Goal: Information Seeking & Learning: Learn about a topic

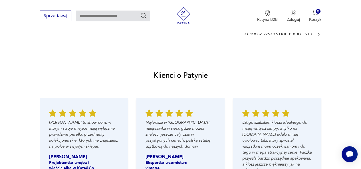
scroll to position [490, 0]
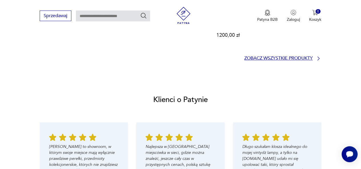
click at [312, 56] on p "Zobacz wszystkie produkty" at bounding box center [278, 58] width 68 height 4
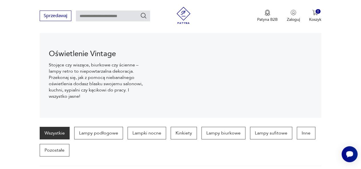
scroll to position [62, 0]
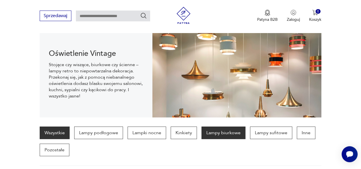
click at [233, 132] on p "Lampy biurkowe" at bounding box center [223, 133] width 44 height 13
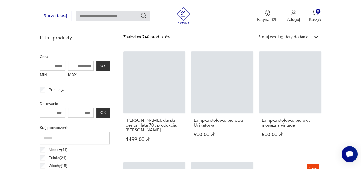
scroll to position [205, 0]
click at [101, 101] on p "Datowanie" at bounding box center [75, 104] width 70 height 6
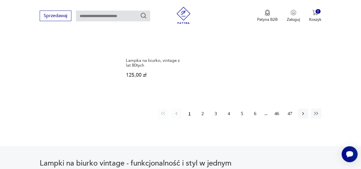
scroll to position [836, 0]
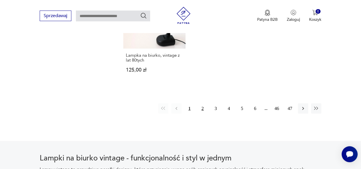
click at [201, 103] on button "2" at bounding box center [202, 108] width 10 height 10
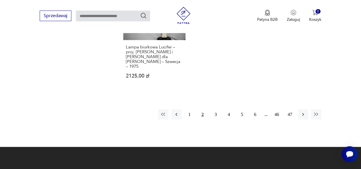
scroll to position [878, 0]
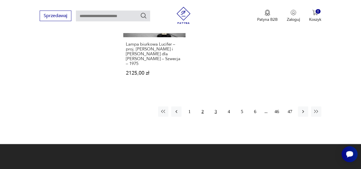
click at [215, 106] on button "3" at bounding box center [215, 111] width 10 height 10
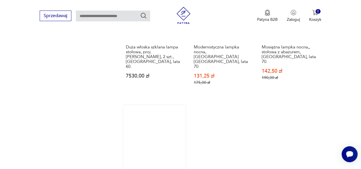
scroll to position [833, 0]
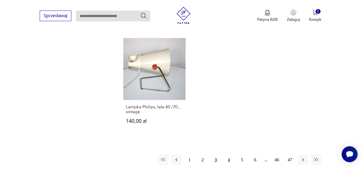
click at [229, 154] on button "4" at bounding box center [228, 159] width 10 height 10
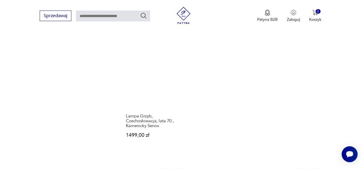
scroll to position [803, 0]
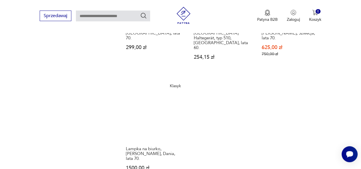
scroll to position [794, 0]
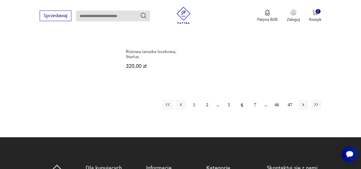
scroll to position [860, 0]
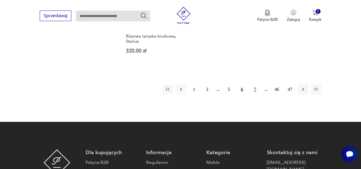
click at [254, 84] on button "7" at bounding box center [255, 89] width 10 height 10
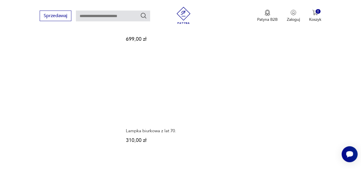
scroll to position [795, 0]
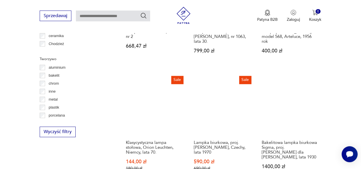
scroll to position [531, 0]
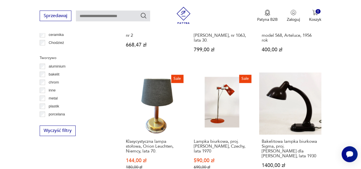
click at [254, 148] on div "Lampka biurkowa Nuova, Włochy 500,00 zł Lampka stołowa art deco, lata 50. 480,0…" at bounding box center [222, 56] width 198 height 662
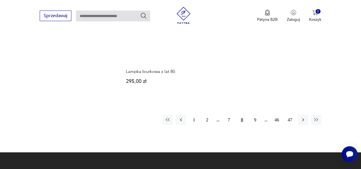
scroll to position [824, 0]
click at [253, 115] on button "9" at bounding box center [255, 120] width 10 height 10
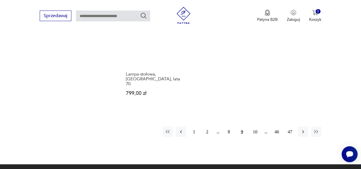
scroll to position [868, 0]
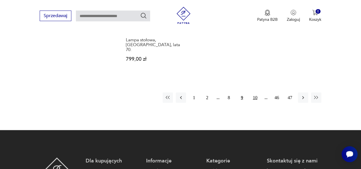
click at [255, 92] on button "10" at bounding box center [255, 97] width 10 height 10
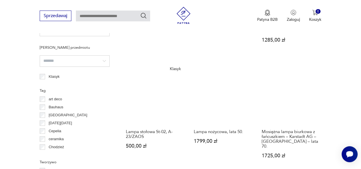
scroll to position [428, 0]
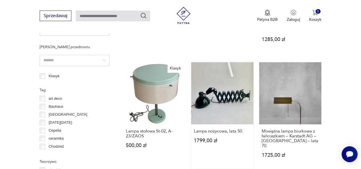
click at [221, 89] on link "Lampa nożycowa, lata 50. 1799,00 zł" at bounding box center [222, 115] width 62 height 107
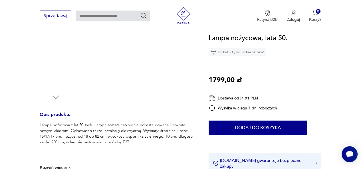
scroll to position [158, 0]
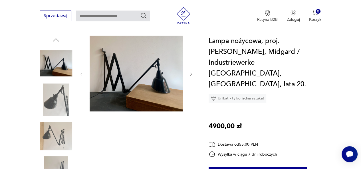
scroll to position [63, 0]
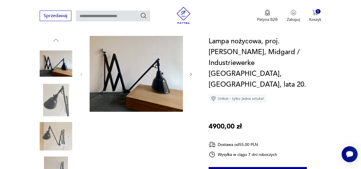
click at [48, 91] on img at bounding box center [56, 100] width 32 height 32
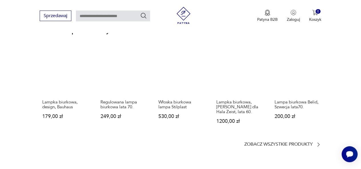
scroll to position [408, 0]
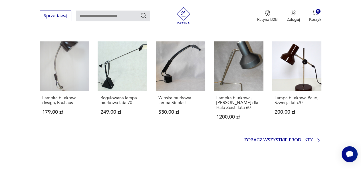
click at [306, 138] on p "Zobacz wszystkie produkty" at bounding box center [278, 140] width 68 height 4
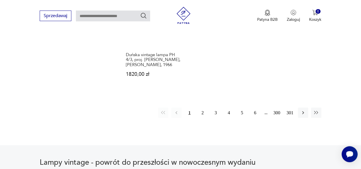
scroll to position [840, 0]
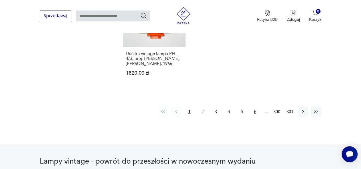
click at [255, 106] on button "6" at bounding box center [255, 111] width 10 height 10
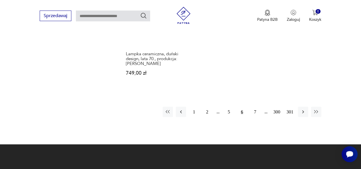
scroll to position [821, 0]
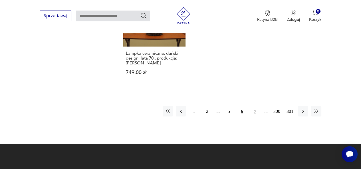
click at [255, 106] on button "7" at bounding box center [255, 111] width 10 height 10
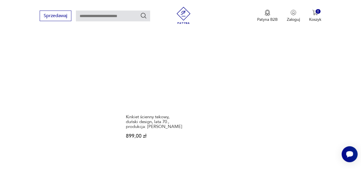
scroll to position [789, 0]
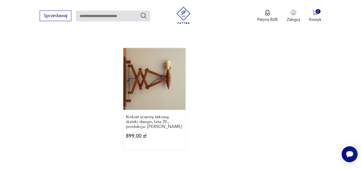
click at [140, 60] on link "Kinkiet ścienny tekowy, duński design, lata 70., produkcja: [PERSON_NAME] 899,0…" at bounding box center [154, 99] width 62 height 102
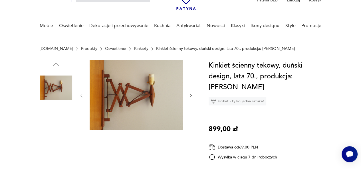
scroll to position [34, 0]
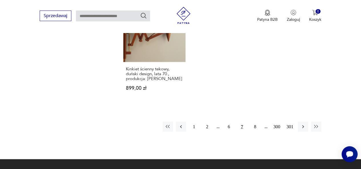
scroll to position [837, 0]
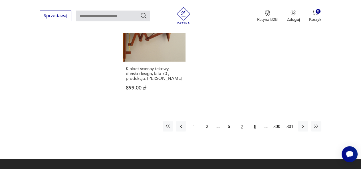
click at [255, 121] on button "8" at bounding box center [255, 126] width 10 height 10
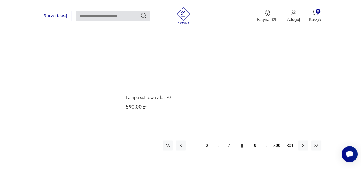
scroll to position [809, 0]
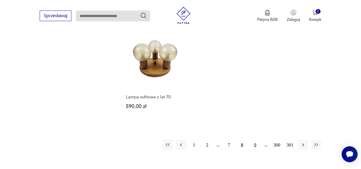
click at [255, 140] on button "9" at bounding box center [255, 145] width 10 height 10
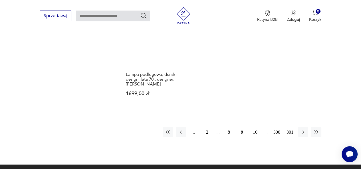
scroll to position [829, 0]
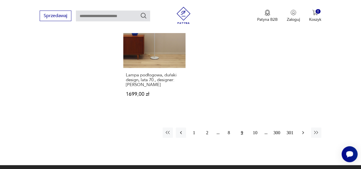
click at [303, 128] on button "button" at bounding box center [303, 132] width 10 height 10
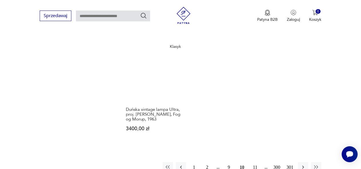
scroll to position [804, 0]
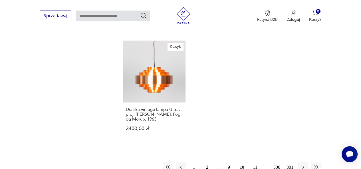
click at [253, 162] on button "11" at bounding box center [255, 167] width 10 height 10
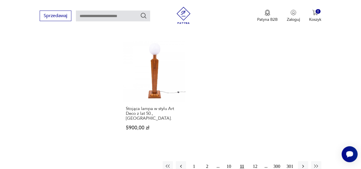
scroll to position [805, 0]
click at [302, 163] on icon "button" at bounding box center [303, 166] width 6 height 6
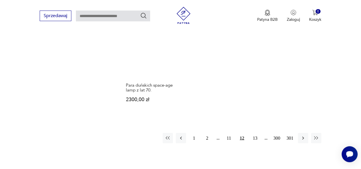
scroll to position [825, 0]
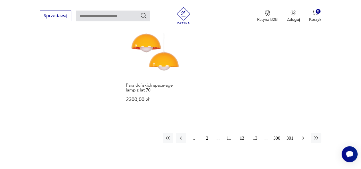
click at [303, 135] on icon "button" at bounding box center [303, 138] width 6 height 6
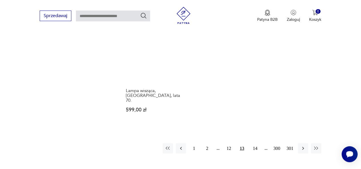
scroll to position [838, 0]
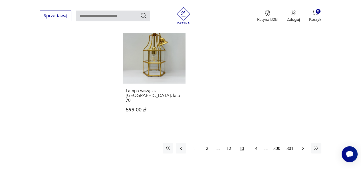
click at [303, 147] on icon "button" at bounding box center [303, 148] width 2 height 3
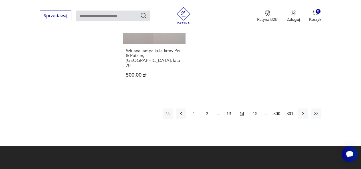
scroll to position [839, 0]
click at [304, 111] on icon "button" at bounding box center [303, 114] width 6 height 6
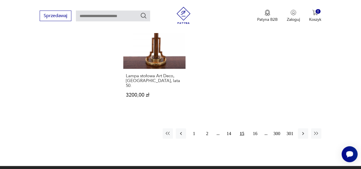
scroll to position [829, 0]
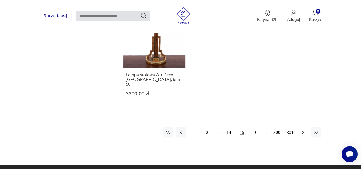
click at [299, 127] on button "button" at bounding box center [303, 132] width 10 height 10
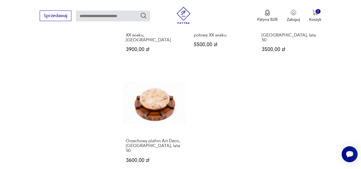
scroll to position [838, 0]
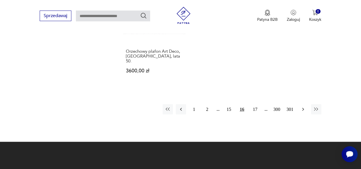
click at [300, 106] on icon "button" at bounding box center [303, 109] width 6 height 6
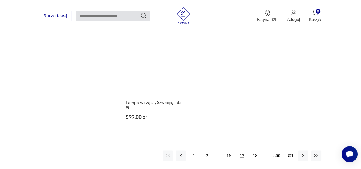
scroll to position [797, 0]
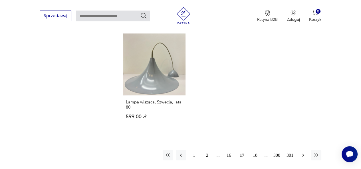
click at [304, 152] on icon "button" at bounding box center [303, 155] width 6 height 6
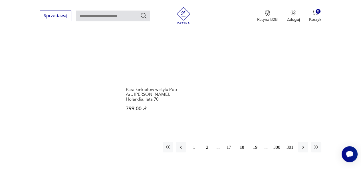
scroll to position [827, 0]
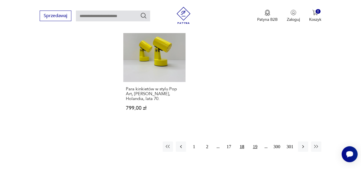
click at [255, 141] on button "19" at bounding box center [255, 146] width 10 height 10
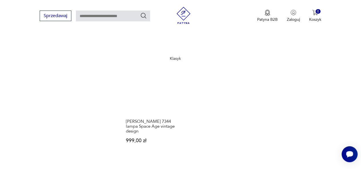
scroll to position [799, 0]
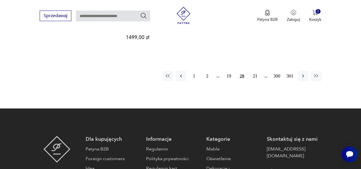
scroll to position [904, 0]
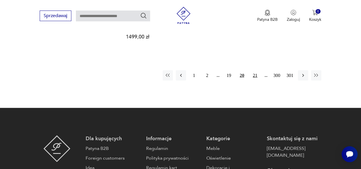
click at [253, 70] on button "21" at bounding box center [255, 75] width 10 height 10
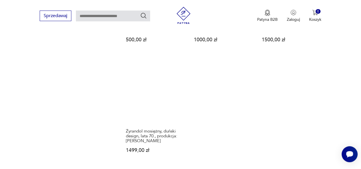
scroll to position [740, 0]
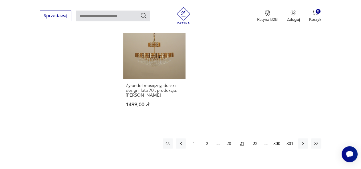
scroll to position [783, 0]
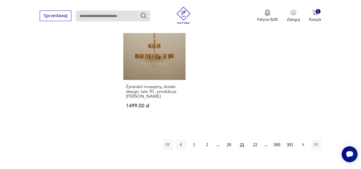
click at [302, 143] on icon "button" at bounding box center [303, 144] width 2 height 3
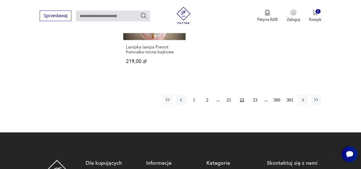
scroll to position [880, 0]
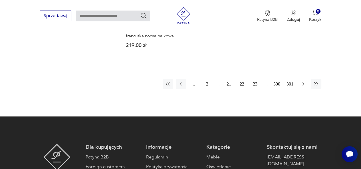
click at [302, 81] on icon "button" at bounding box center [303, 84] width 6 height 6
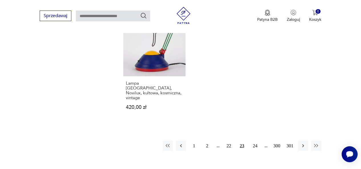
scroll to position [831, 0]
click at [302, 142] on icon "button" at bounding box center [303, 145] width 6 height 6
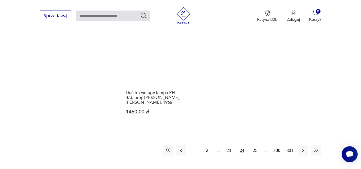
scroll to position [808, 0]
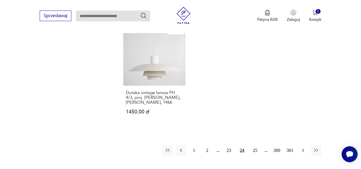
click at [303, 147] on icon "button" at bounding box center [303, 150] width 6 height 6
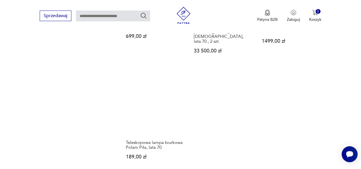
scroll to position [794, 0]
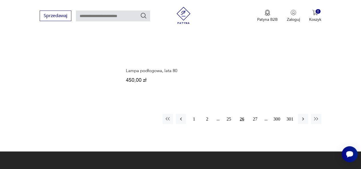
scroll to position [810, 0]
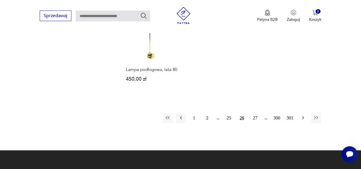
click at [303, 115] on icon "button" at bounding box center [303, 118] width 6 height 6
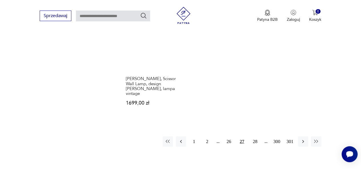
scroll to position [836, 0]
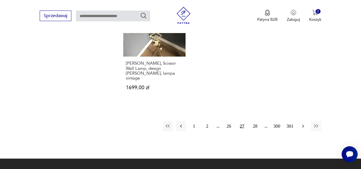
click at [305, 123] on icon "button" at bounding box center [303, 126] width 6 height 6
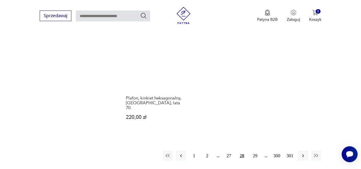
scroll to position [833, 0]
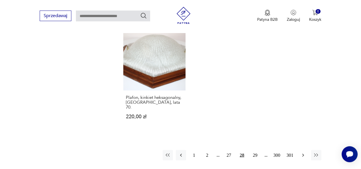
click at [302, 154] on icon "button" at bounding box center [303, 155] width 2 height 3
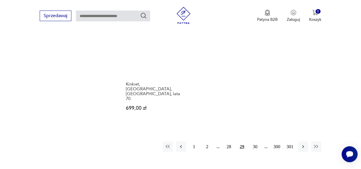
scroll to position [817, 0]
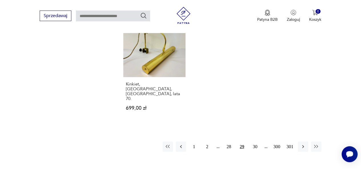
click at [302, 144] on icon "button" at bounding box center [303, 147] width 6 height 6
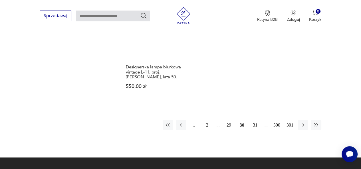
scroll to position [825, 0]
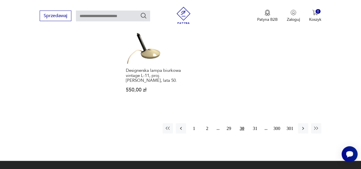
click at [302, 125] on icon "button" at bounding box center [303, 128] width 6 height 6
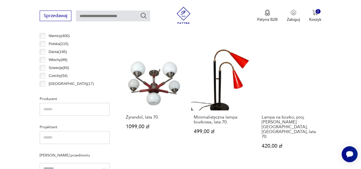
scroll to position [319, 0]
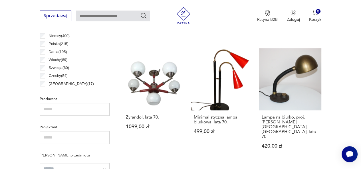
click at [302, 115] on h3 "Lampa na biurko, proj. [PERSON_NAME][GEOGRAPHIC_DATA], [GEOGRAPHIC_DATA], lata …" at bounding box center [289, 127] width 57 height 24
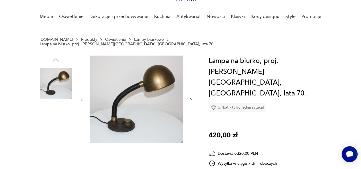
scroll to position [43, 0]
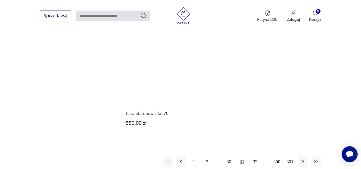
scroll to position [791, 0]
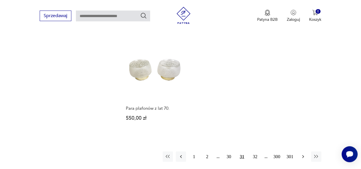
click at [302, 154] on icon "button" at bounding box center [303, 157] width 6 height 6
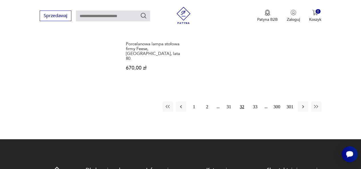
scroll to position [827, 0]
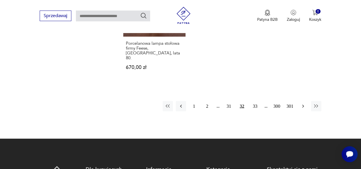
click at [303, 103] on icon "button" at bounding box center [303, 106] width 6 height 6
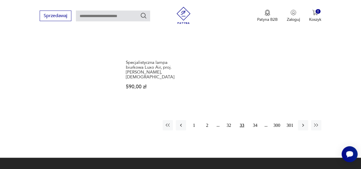
scroll to position [823, 0]
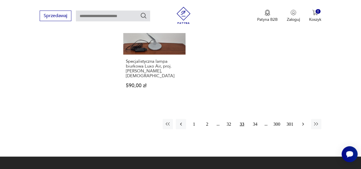
click at [304, 121] on icon "button" at bounding box center [303, 124] width 6 height 6
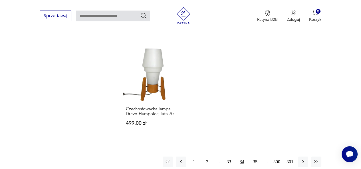
scroll to position [796, 0]
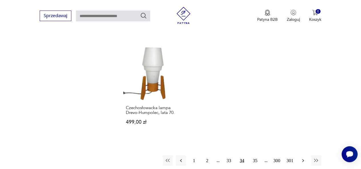
click at [303, 158] on icon "button" at bounding box center [303, 161] width 6 height 6
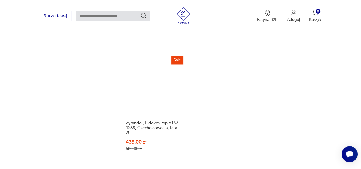
scroll to position [805, 0]
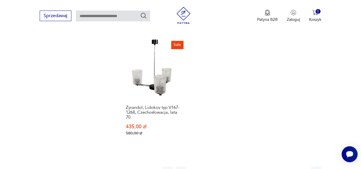
click at [302, 169] on icon "button" at bounding box center [303, 172] width 6 height 6
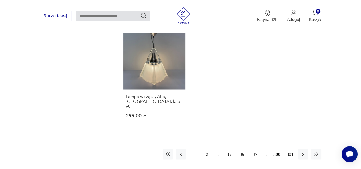
scroll to position [837, 0]
click at [302, 151] on icon "button" at bounding box center [303, 154] width 6 height 6
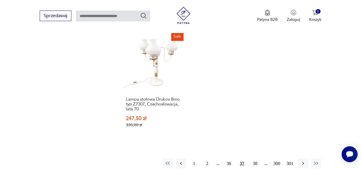
scroll to position [820, 0]
click at [304, 160] on icon "button" at bounding box center [303, 163] width 6 height 6
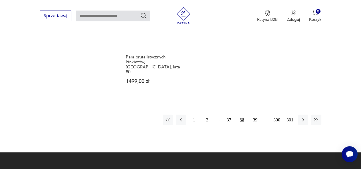
scroll to position [834, 0]
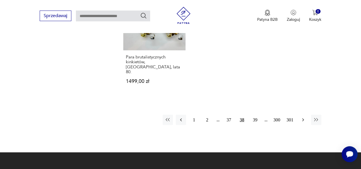
click at [304, 117] on icon "button" at bounding box center [303, 120] width 6 height 6
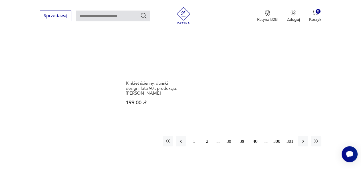
scroll to position [816, 0]
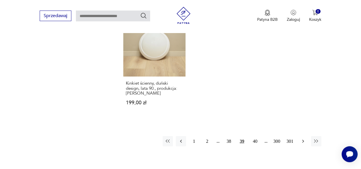
click at [302, 138] on icon "button" at bounding box center [303, 141] width 6 height 6
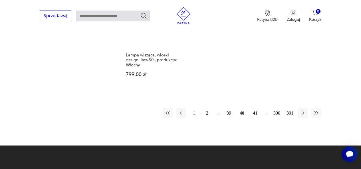
scroll to position [870, 0]
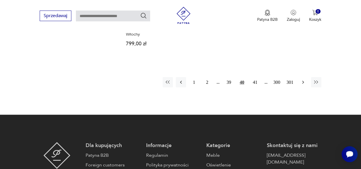
click at [299, 77] on button "button" at bounding box center [303, 82] width 10 height 10
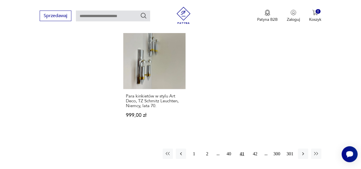
scroll to position [823, 0]
click at [303, 151] on icon "button" at bounding box center [303, 154] width 6 height 6
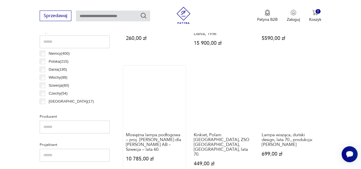
scroll to position [302, 0]
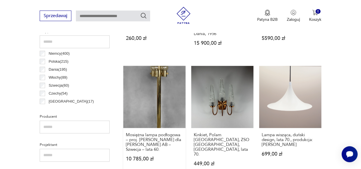
click at [166, 105] on link "Mosiężna lampa podłogowa – proj. [PERSON_NAME] dla [PERSON_NAME] AB – Szwecja –…" at bounding box center [154, 121] width 62 height 111
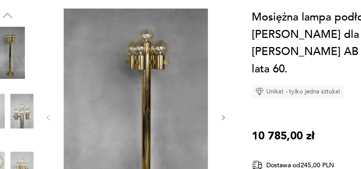
scroll to position [61, 0]
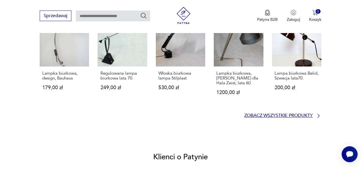
click at [299, 114] on p "Zobacz wszystkie produkty" at bounding box center [278, 116] width 68 height 4
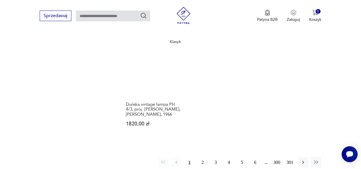
scroll to position [790, 0]
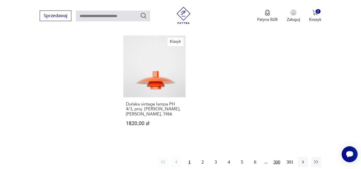
click at [275, 157] on button "300" at bounding box center [276, 162] width 10 height 10
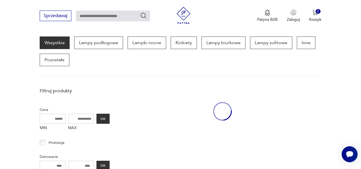
scroll to position [151, 0]
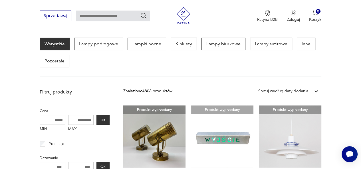
click at [275, 150] on link "Produkt wyprzedany Duńska vintage lampa Lima proj. Kurt Wiborg, Jeka, lata 80 9…" at bounding box center [290, 156] width 62 height 102
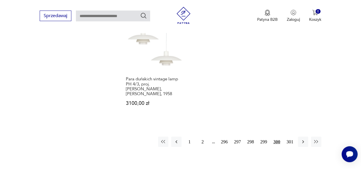
scroll to position [817, 0]
click at [262, 136] on button "299" at bounding box center [263, 141] width 10 height 10
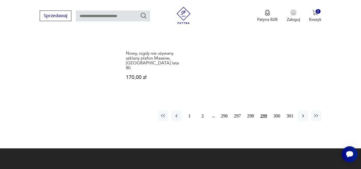
scroll to position [876, 0]
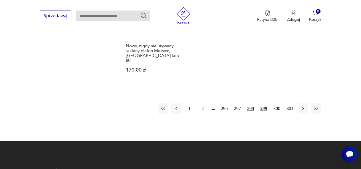
click at [251, 103] on button "298" at bounding box center [250, 108] width 10 height 10
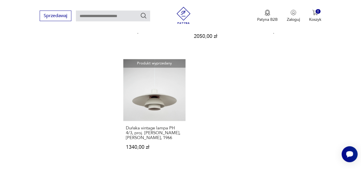
scroll to position [782, 0]
drag, startPoint x: 251, startPoint y: 75, endPoint x: 96, endPoint y: 142, distance: 168.0
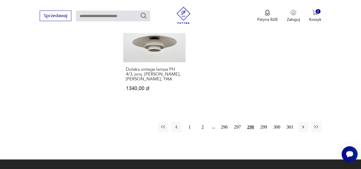
scroll to position [843, 0]
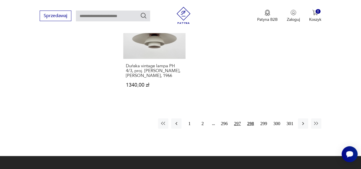
click at [237, 118] on button "297" at bounding box center [237, 123] width 10 height 10
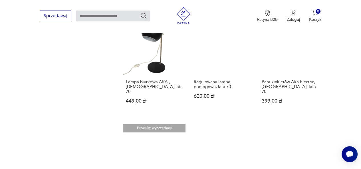
scroll to position [820, 0]
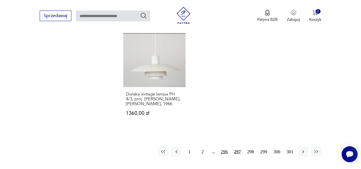
click at [223, 146] on button "296" at bounding box center [224, 151] width 10 height 10
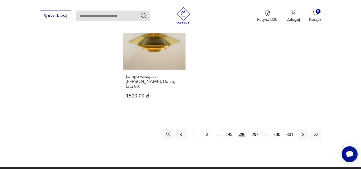
scroll to position [824, 0]
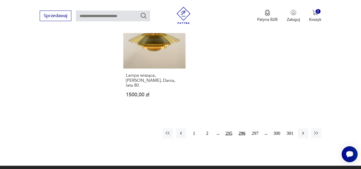
click at [227, 128] on button "295" at bounding box center [228, 133] width 10 height 10
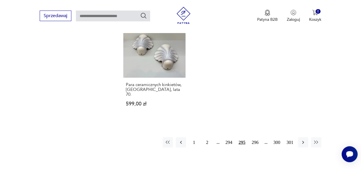
scroll to position [824, 0]
click at [229, 137] on button "294" at bounding box center [228, 142] width 10 height 10
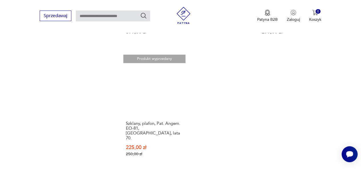
scroll to position [788, 0]
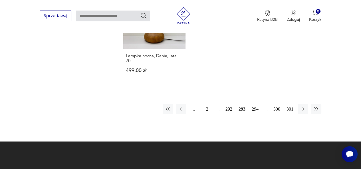
scroll to position [835, 0]
click at [226, 104] on button "292" at bounding box center [228, 109] width 10 height 10
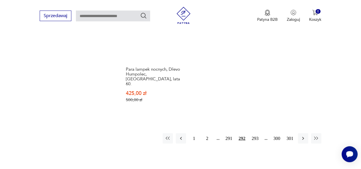
scroll to position [854, 0]
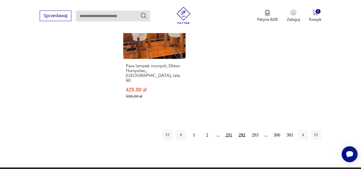
click at [228, 130] on button "291" at bounding box center [228, 135] width 10 height 10
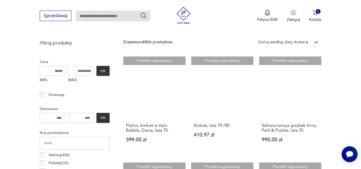
scroll to position [200, 0]
